Goal: Task Accomplishment & Management: Manage account settings

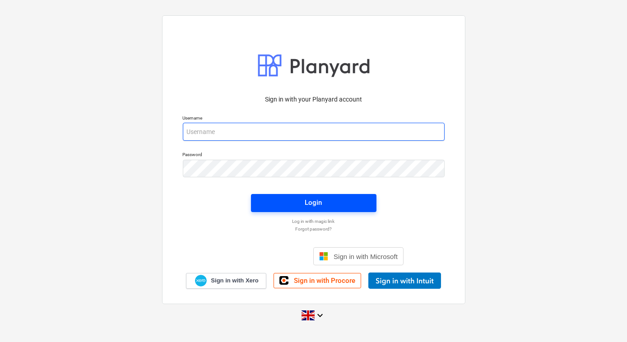
type input "[EMAIL_ADDRESS][DOMAIN_NAME]"
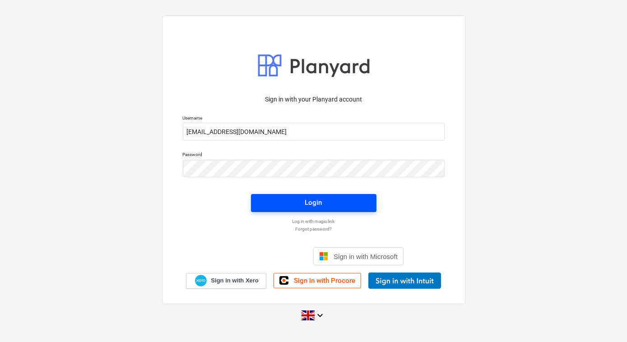
click at [288, 203] on span "Login" at bounding box center [314, 203] width 104 height 12
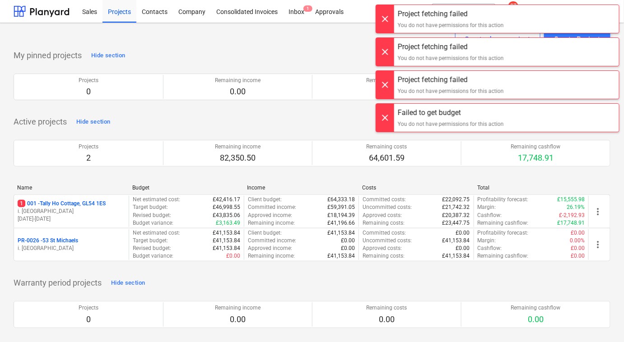
click at [392, 19] on div at bounding box center [385, 19] width 18 height 28
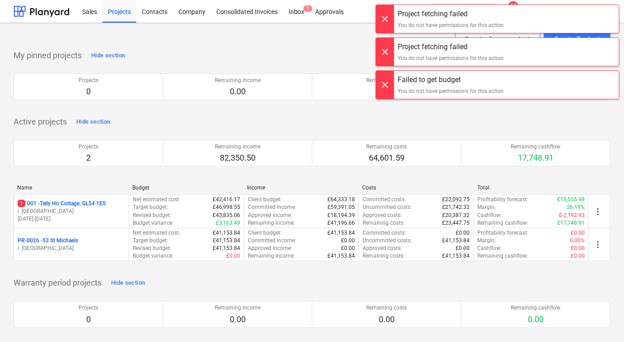
click at [386, 22] on div at bounding box center [385, 19] width 18 height 28
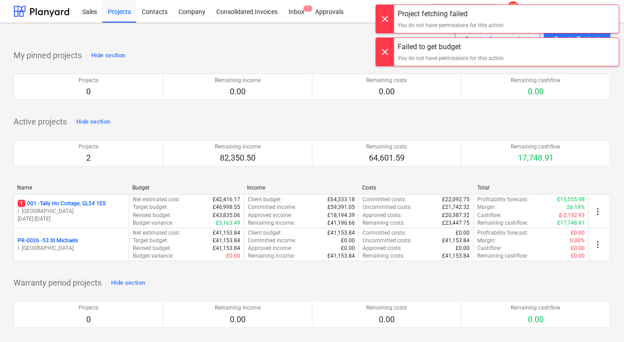
click at [385, 16] on div at bounding box center [385, 19] width 18 height 28
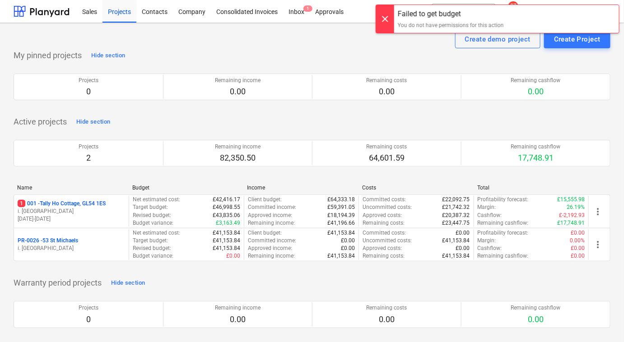
click at [381, 22] on div at bounding box center [385, 19] width 18 height 28
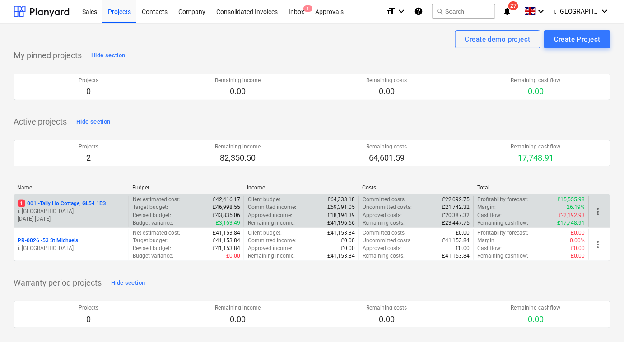
click at [76, 208] on p "i. [GEOGRAPHIC_DATA]" at bounding box center [71, 212] width 107 height 8
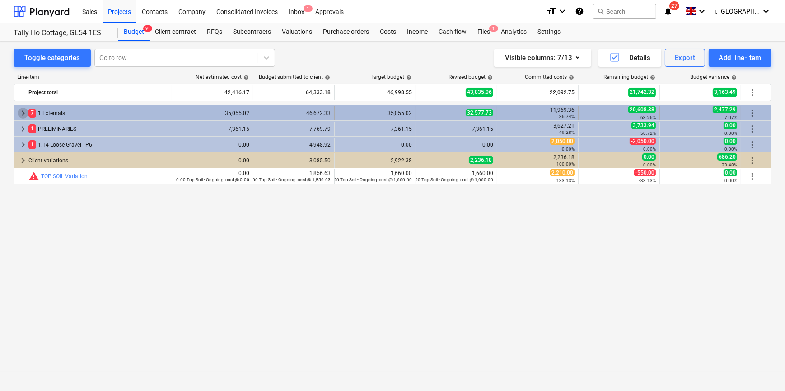
click at [24, 112] on span "keyboard_arrow_right" at bounding box center [23, 113] width 11 height 11
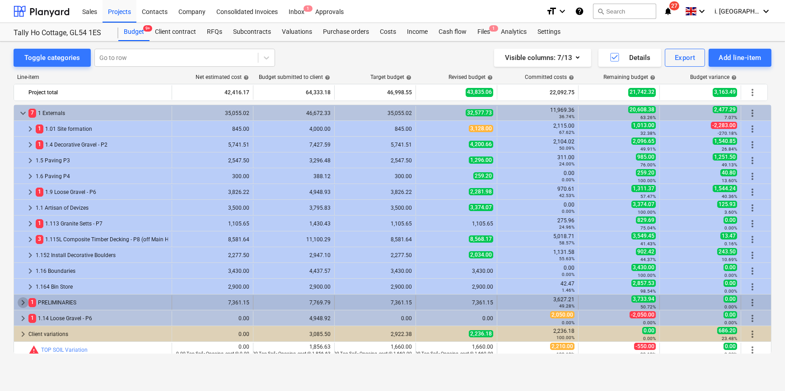
click at [22, 302] on span "keyboard_arrow_right" at bounding box center [23, 302] width 11 height 11
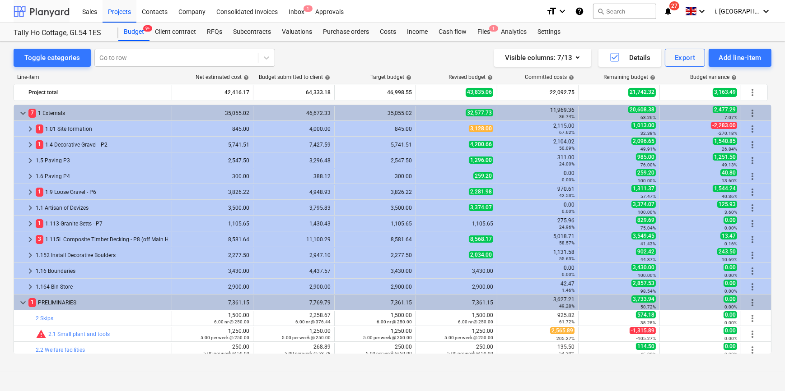
click at [45, 13] on div at bounding box center [42, 11] width 56 height 23
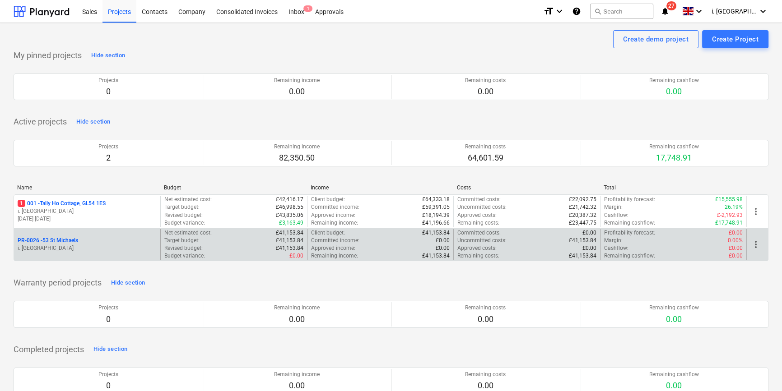
click at [627, 246] on span "more_vert" at bounding box center [755, 244] width 11 height 11
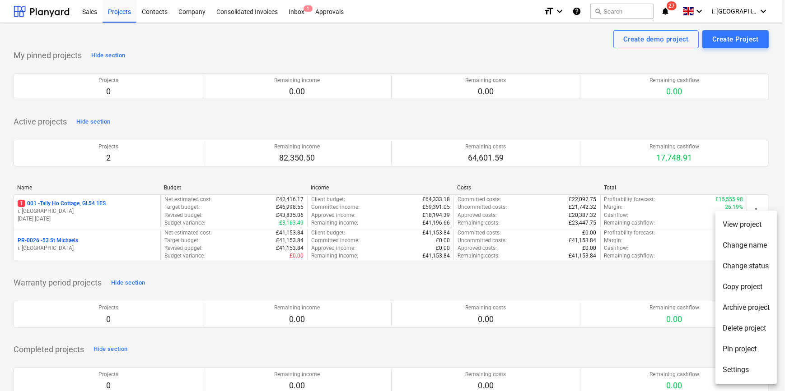
click at [627, 329] on li "Delete project" at bounding box center [745, 328] width 61 height 21
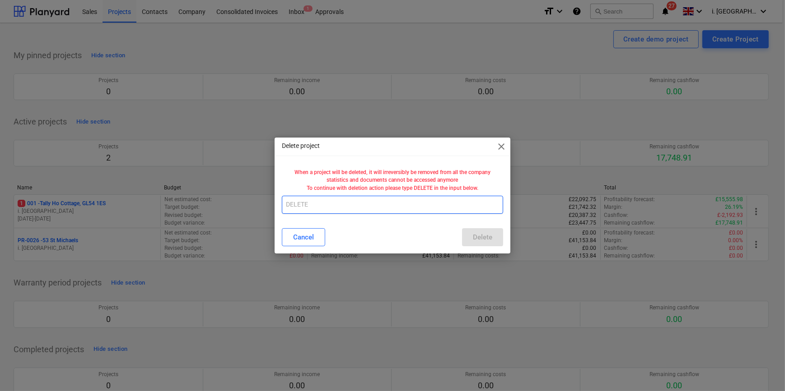
click at [373, 206] on input "text" at bounding box center [392, 205] width 221 height 18
type input "DELETE"
click at [495, 242] on button "Delete" at bounding box center [482, 237] width 41 height 18
